Goal: Task Accomplishment & Management: Use online tool/utility

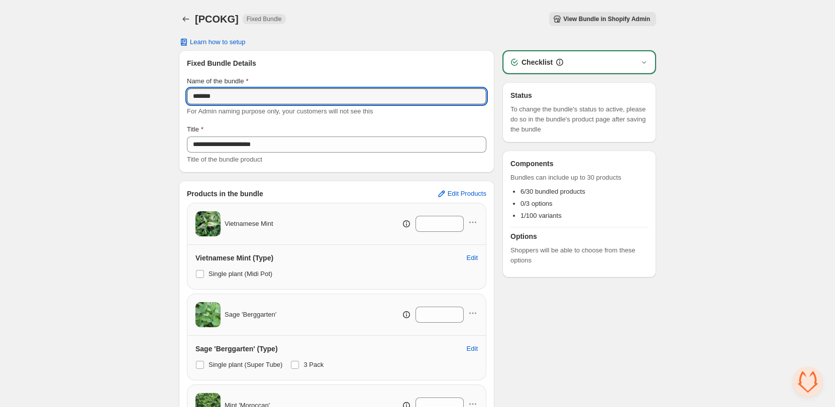
drag, startPoint x: 230, startPoint y: 98, endPoint x: 36, endPoint y: 100, distance: 194.4
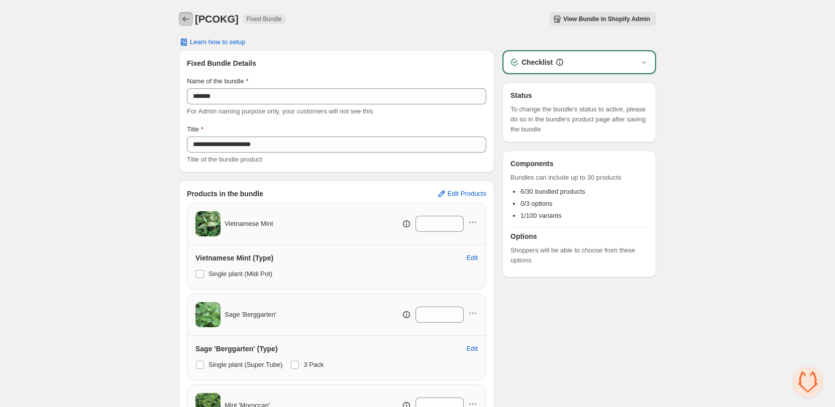
click at [189, 24] on button "Back" at bounding box center [186, 19] width 14 height 14
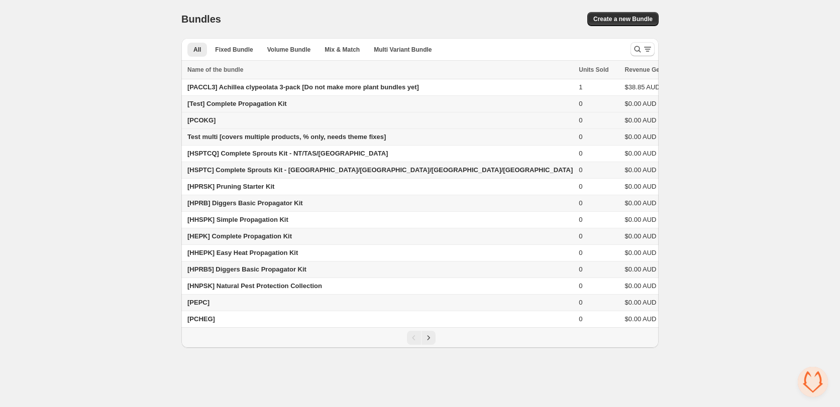
click at [207, 121] on span "[PCOKG]" at bounding box center [201, 121] width 28 height 8
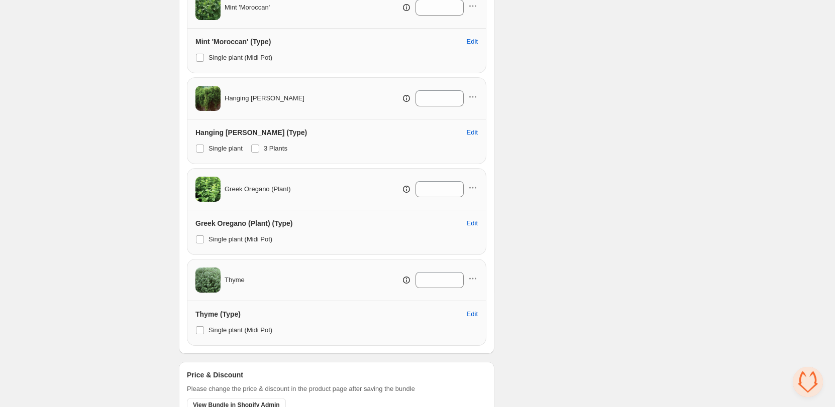
scroll to position [442, 0]
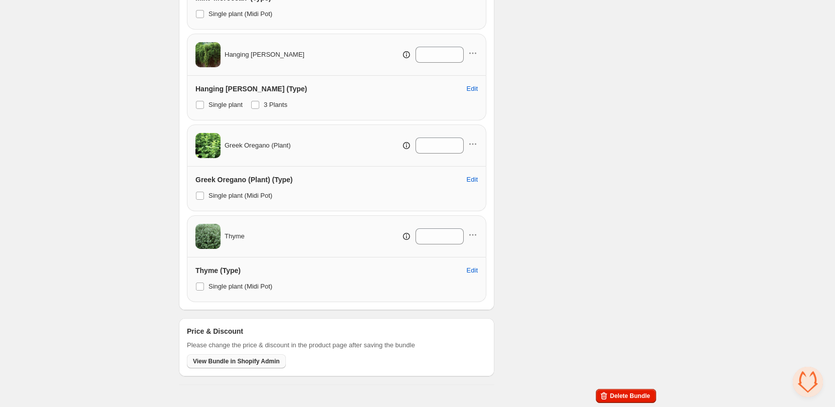
click at [206, 364] on span "View Bundle in Shopify Admin" at bounding box center [236, 362] width 87 height 8
